Goal: Transaction & Acquisition: Purchase product/service

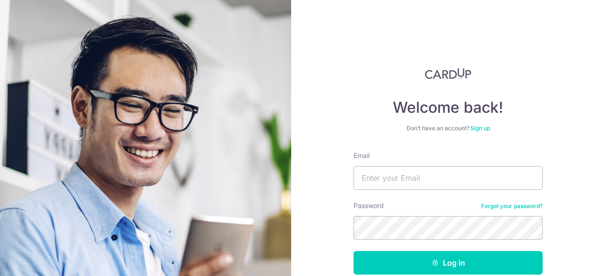
click at [393, 23] on div "Welcome back! Don’t have an account? Sign up Email Password Forgot your passwor…" at bounding box center [448, 138] width 314 height 276
click at [400, 185] on input "Email" at bounding box center [447, 178] width 189 height 24
type input "[EMAIL_ADDRESS][DOMAIN_NAME]"
click at [372, 241] on form "Email kyla.khong@gmail.com Password Forgot your password? Log in By continuing …" at bounding box center [447, 233] width 189 height 165
click at [353, 251] on button "Log in" at bounding box center [447, 263] width 189 height 24
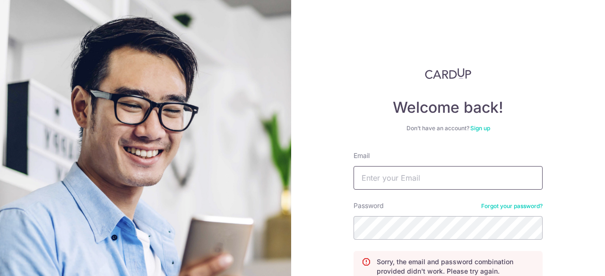
click at [385, 174] on input "Email" at bounding box center [447, 178] width 189 height 24
type input "kyla.khong@gmail.com"
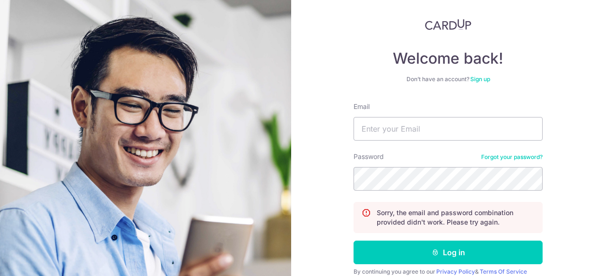
scroll to position [89, 0]
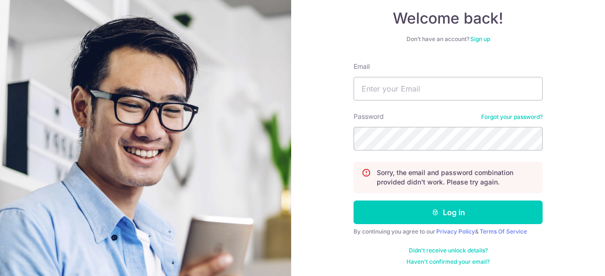
click at [502, 113] on link "Forgot your password?" at bounding box center [511, 117] width 61 height 8
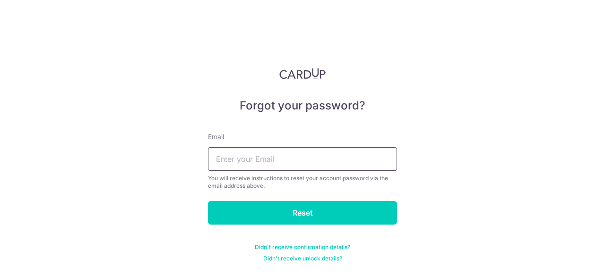
click at [271, 160] on input "text" at bounding box center [302, 159] width 189 height 24
type input "kyla.khong@gmail.com"
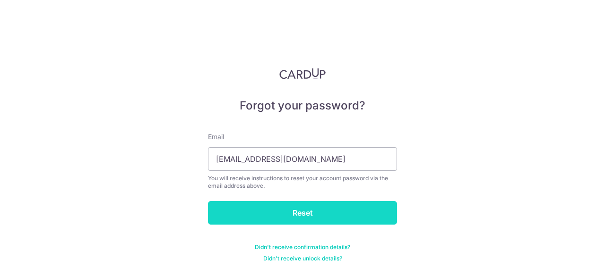
click at [274, 215] on input "Reset" at bounding box center [302, 213] width 189 height 24
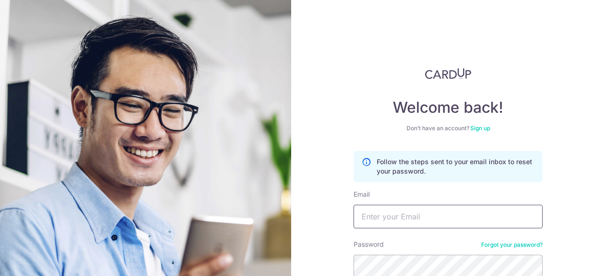
click at [398, 215] on input "Email" at bounding box center [447, 217] width 189 height 24
type input "[EMAIL_ADDRESS][DOMAIN_NAME]"
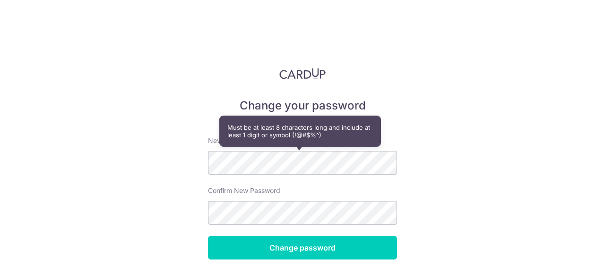
click at [175, 131] on div "Change your password New password Confirm New Password Change password Didn't r…" at bounding box center [302, 138] width 605 height 276
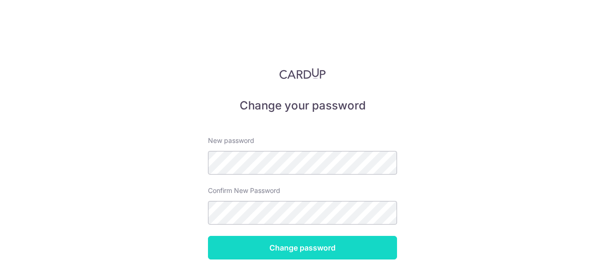
click at [284, 254] on input "Change password" at bounding box center [302, 248] width 189 height 24
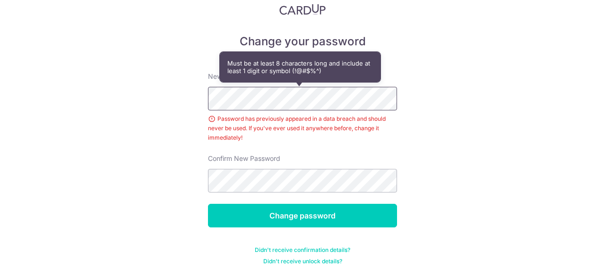
click at [178, 85] on div "Change your password New password Password has previously appeared in a data br…" at bounding box center [302, 138] width 605 height 276
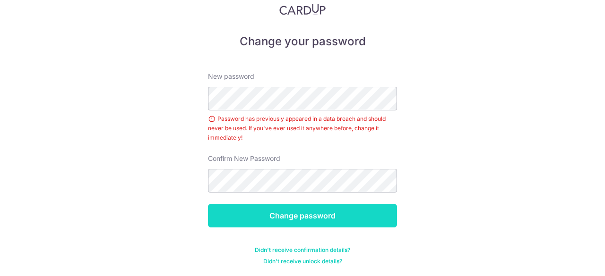
click at [325, 214] on input "Change password" at bounding box center [302, 216] width 189 height 24
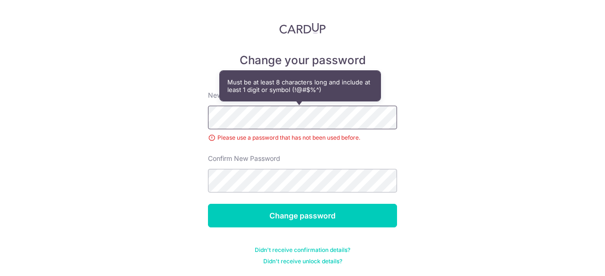
click at [186, 103] on div "Change your password New password Please use a password that has not been used …" at bounding box center [302, 138] width 605 height 276
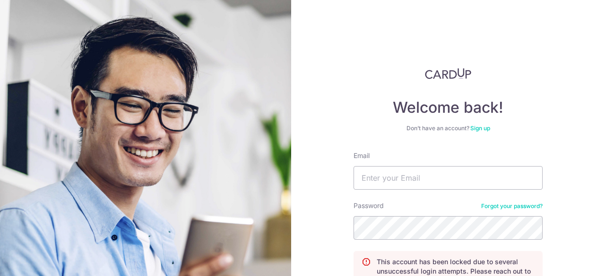
scroll to position [95, 0]
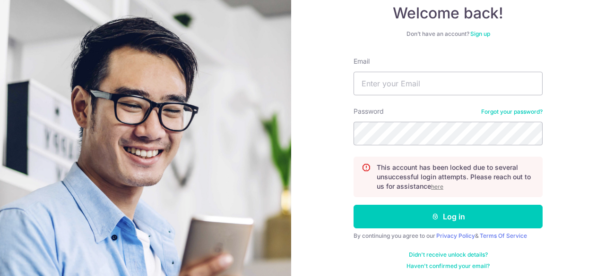
click at [434, 185] on u "here" at bounding box center [437, 186] width 12 height 7
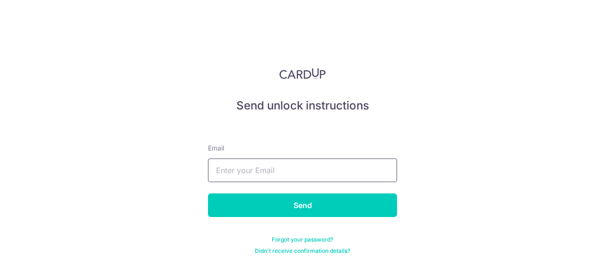
click at [281, 174] on input "text" at bounding box center [302, 171] width 189 height 24
type input "kyla.khong@gmail.com"
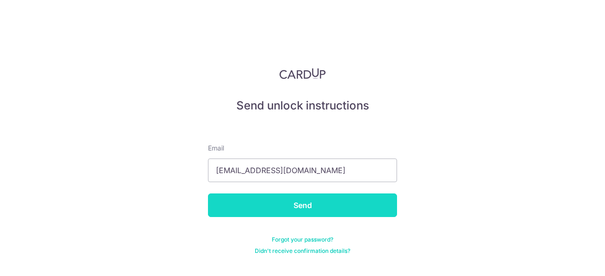
click at [301, 212] on input "Send" at bounding box center [302, 206] width 189 height 24
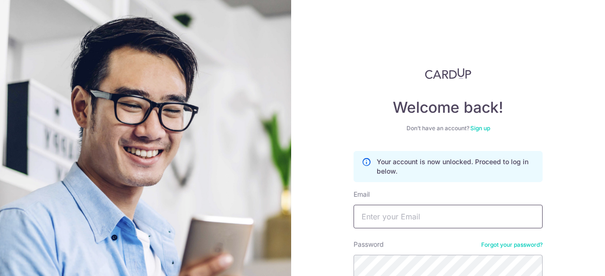
click at [404, 224] on input "Email" at bounding box center [447, 217] width 189 height 24
type input "kyla.khong@gmail.com"
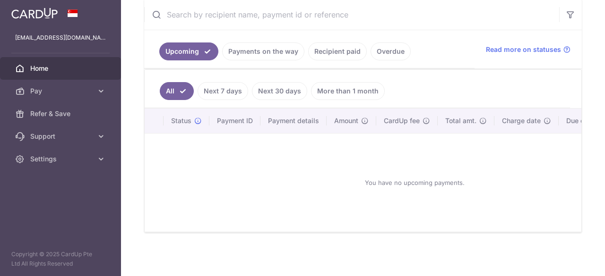
scroll to position [187, 0]
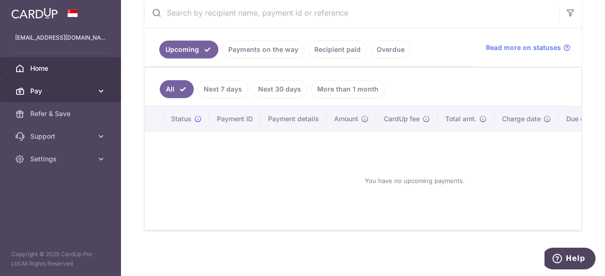
click at [49, 96] on link "Pay" at bounding box center [60, 91] width 121 height 23
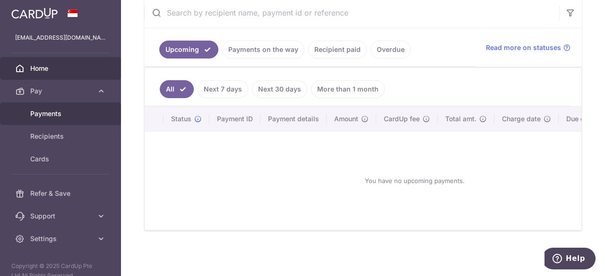
click at [62, 110] on span "Payments" at bounding box center [61, 113] width 62 height 9
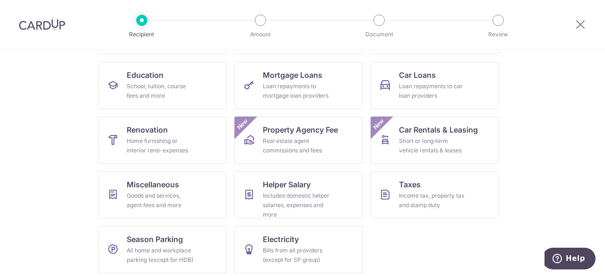
scroll to position [146, 0]
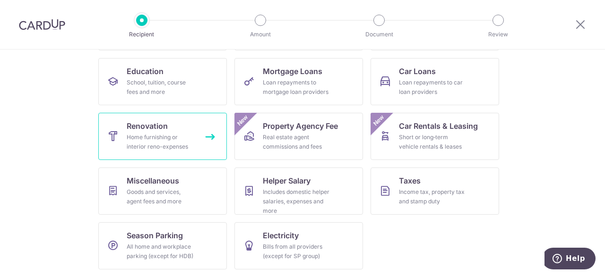
click at [142, 144] on div "Home furnishing or interior reno-expenses" at bounding box center [161, 142] width 68 height 19
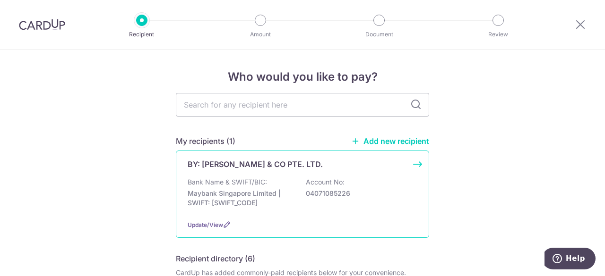
click at [251, 170] on div "BY: [PERSON_NAME] & CO PTE. LTD. Bank Name & SWIFT/BIC: Maybank Singapore Limit…" at bounding box center [302, 194] width 253 height 87
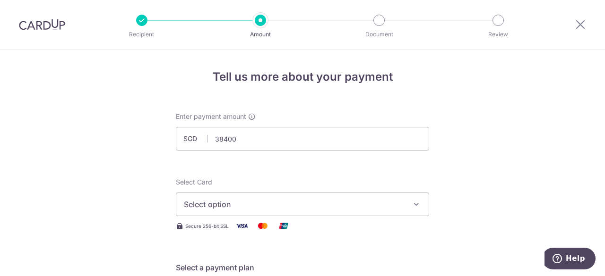
type input "38,400.00"
click at [270, 207] on span "Select option" at bounding box center [294, 204] width 220 height 11
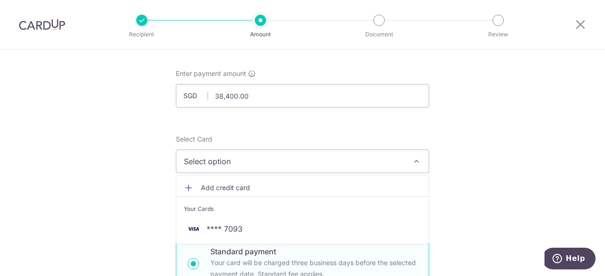
scroll to position [95, 0]
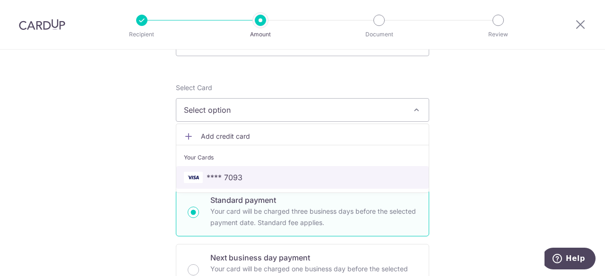
click at [226, 174] on span "**** 7093" at bounding box center [224, 177] width 36 height 11
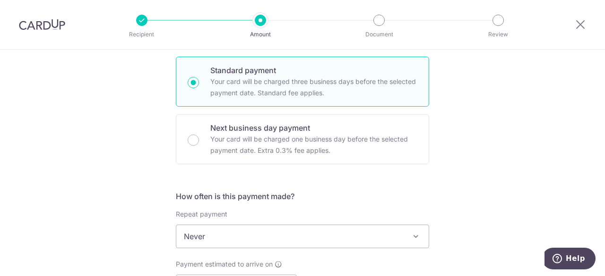
scroll to position [284, 0]
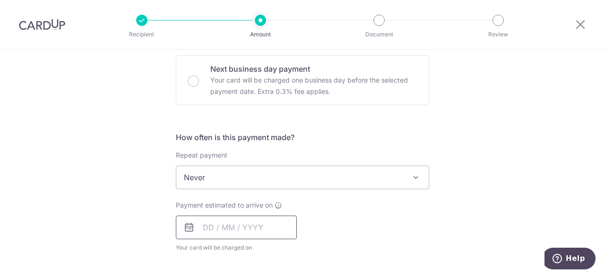
click at [231, 235] on input "text" at bounding box center [236, 228] width 121 height 24
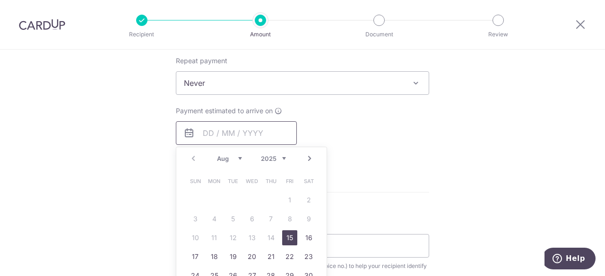
scroll to position [425, 0]
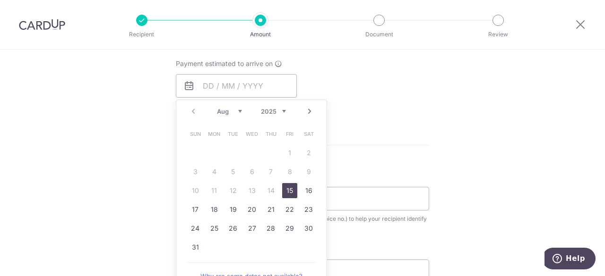
click at [287, 194] on link "15" at bounding box center [289, 190] width 15 height 15
type input "[DATE]"
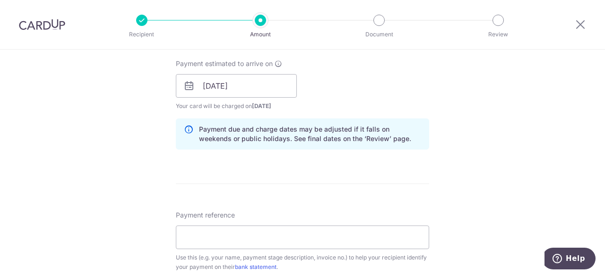
click at [537, 88] on div "Tell us more about your payment Enter payment amount SGD 38,400.00 38400.00 Sel…" at bounding box center [302, 102] width 605 height 957
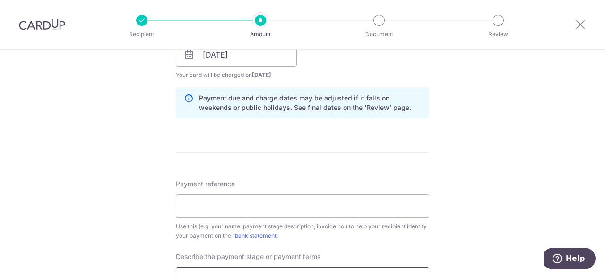
scroll to position [567, 0]
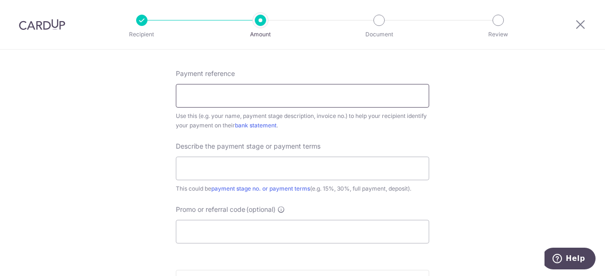
click at [259, 90] on input "Payment reference" at bounding box center [302, 96] width 253 height 24
click at [258, 164] on input "text" at bounding box center [302, 169] width 253 height 24
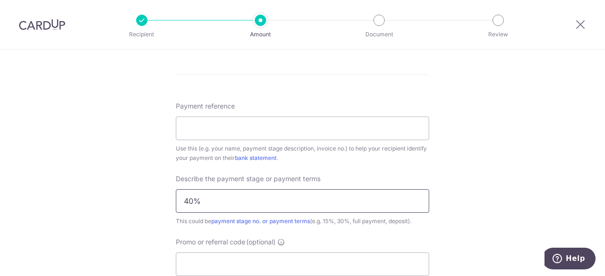
scroll to position [520, 0]
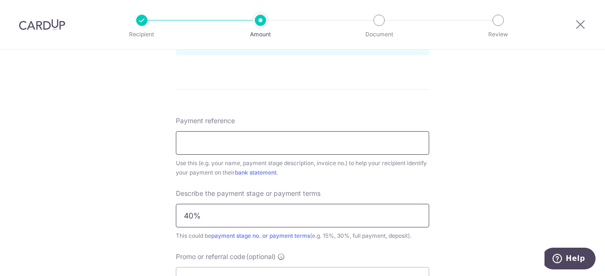
type input "40%"
click at [284, 147] on input "Payment reference" at bounding box center [302, 143] width 253 height 24
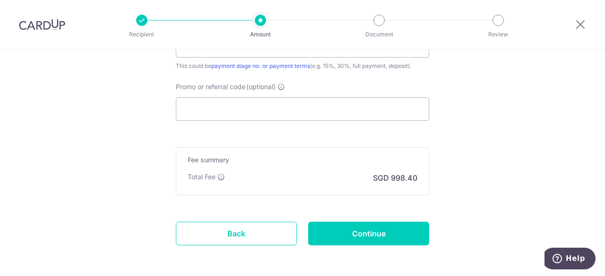
scroll to position [728, 0]
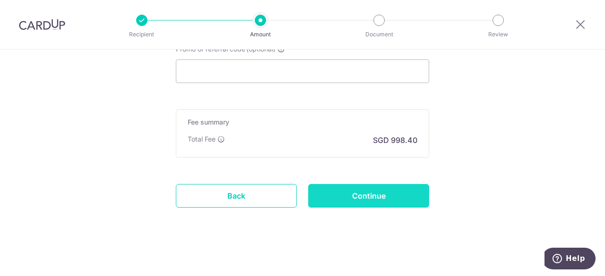
type input "by [PERSON_NAME] and co"
click at [343, 194] on input "Continue" at bounding box center [368, 196] width 121 height 24
type input "Create Schedule"
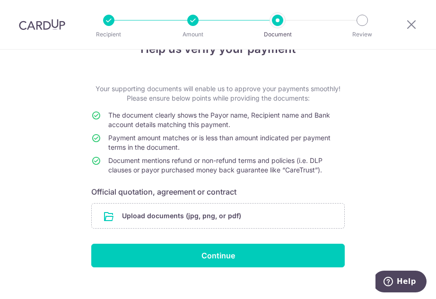
scroll to position [43, 0]
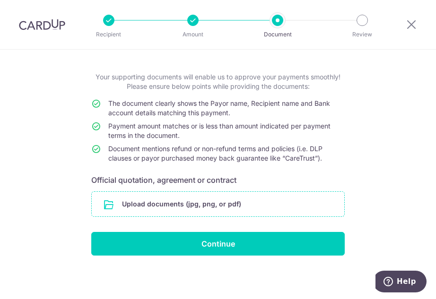
click at [197, 206] on input "file" at bounding box center [218, 204] width 252 height 25
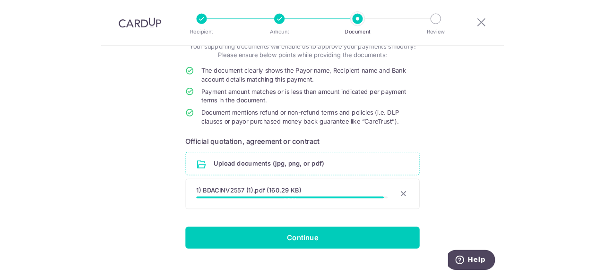
scroll to position [82, 0]
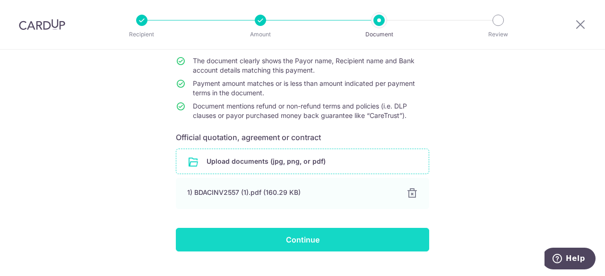
click at [297, 246] on input "Continue" at bounding box center [302, 240] width 253 height 24
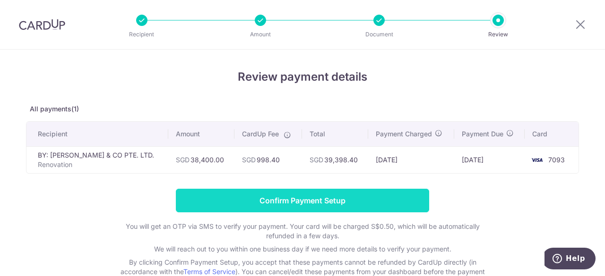
click at [254, 198] on input "Confirm Payment Setup" at bounding box center [302, 201] width 253 height 24
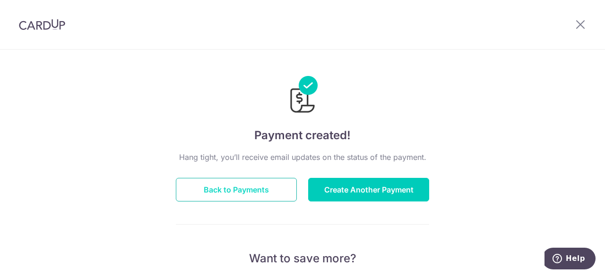
click at [249, 196] on button "Back to Payments" at bounding box center [236, 190] width 121 height 24
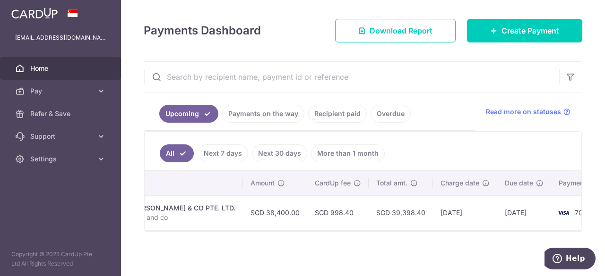
scroll to position [0, 43]
